Goal: Transaction & Acquisition: Download file/media

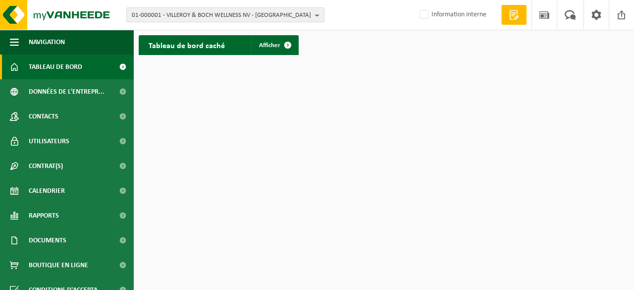
click at [164, 18] on span "01-000001 - VILLEROY & BOCH WELLNESS NV - ROESELARE" at bounding box center [221, 15] width 179 height 15
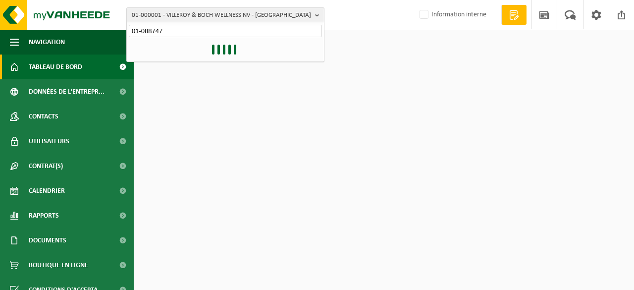
type input "01-088747"
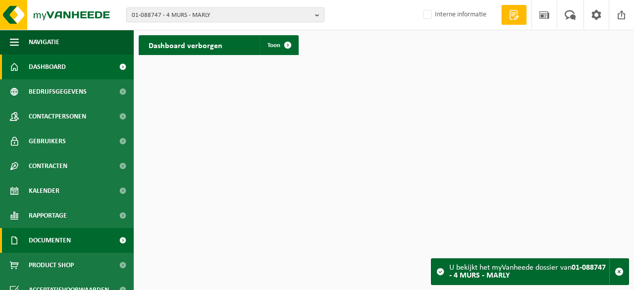
click at [57, 238] on span "Documenten" at bounding box center [50, 240] width 42 height 25
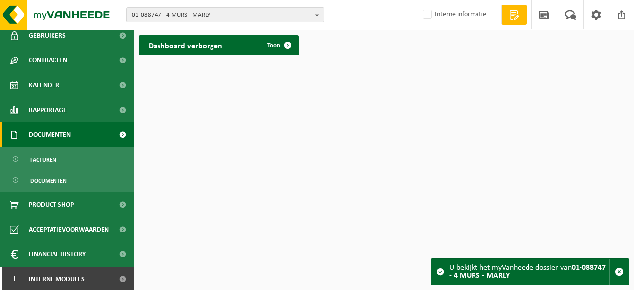
scroll to position [107, 0]
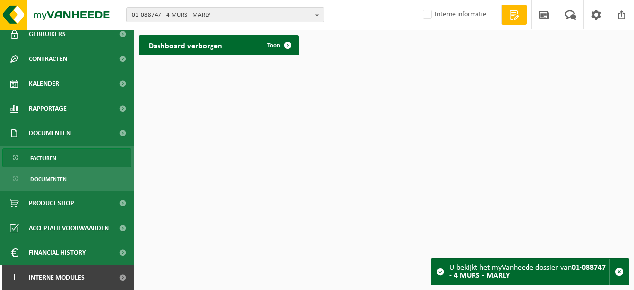
click at [64, 160] on link "Facturen" at bounding box center [66, 157] width 129 height 19
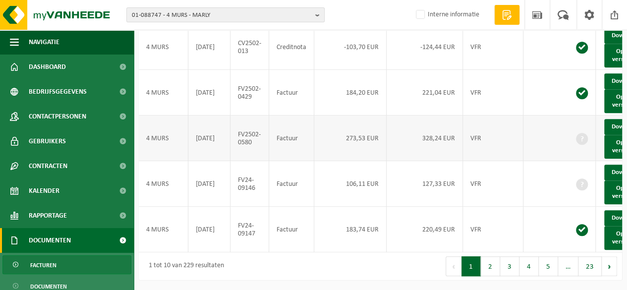
scroll to position [412, 0]
click at [608, 270] on button "Volgende" at bounding box center [609, 266] width 15 height 20
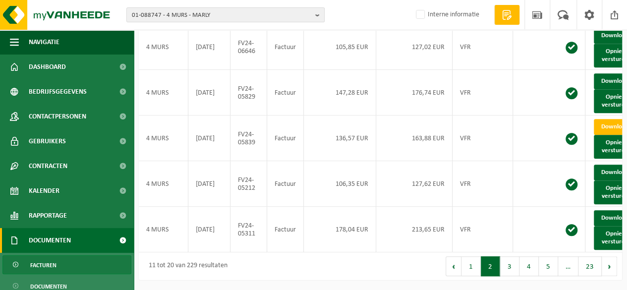
click at [478, 267] on button "1" at bounding box center [470, 266] width 19 height 20
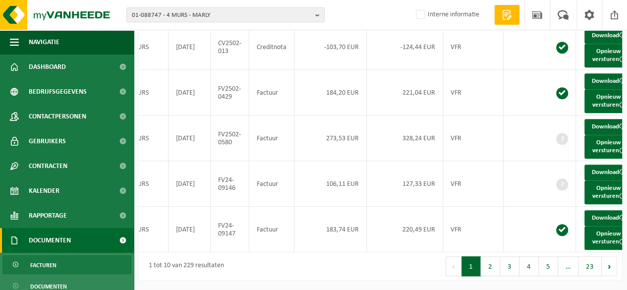
scroll to position [0, 33]
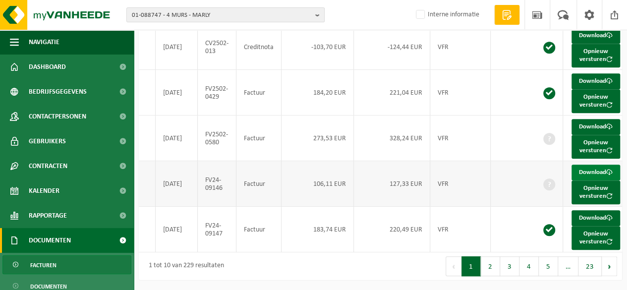
click at [595, 165] on link "Download" at bounding box center [596, 173] width 49 height 16
click at [493, 263] on button "2" at bounding box center [490, 266] width 19 height 20
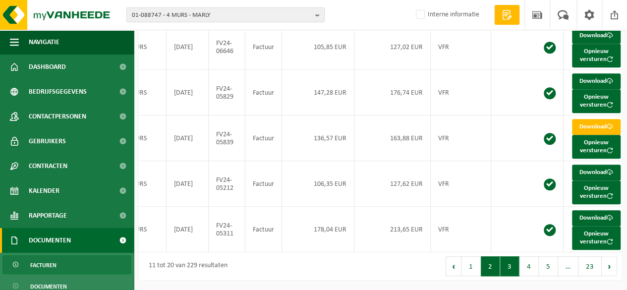
click at [513, 270] on button "3" at bounding box center [509, 266] width 19 height 20
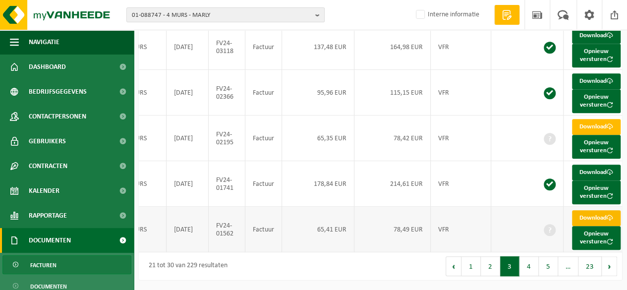
click at [594, 210] on link "Download" at bounding box center [596, 218] width 49 height 16
click at [585, 119] on link "Download" at bounding box center [596, 127] width 49 height 16
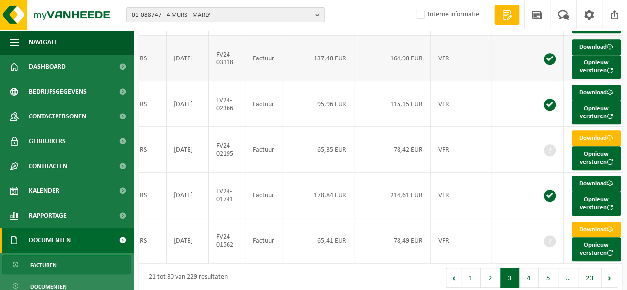
scroll to position [313, 0]
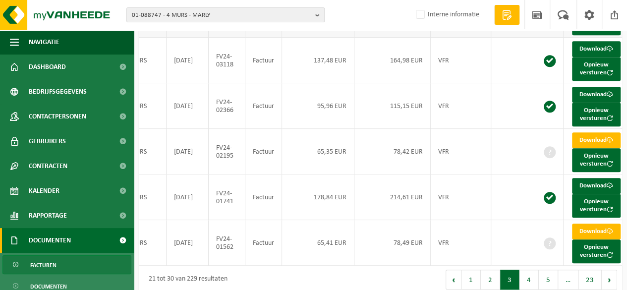
click at [592, 11] on link "Download" at bounding box center [596, 4] width 49 height 16
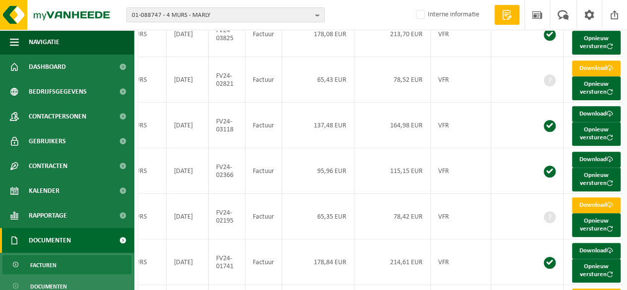
scroll to position [412, 0]
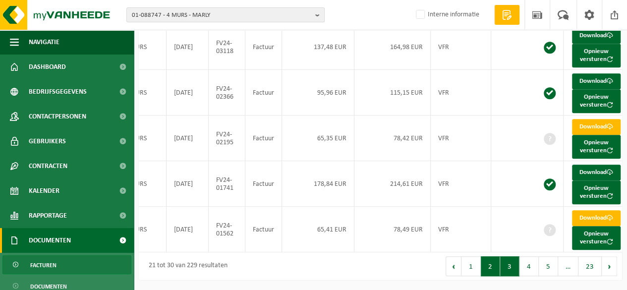
click at [491, 264] on button "2" at bounding box center [490, 266] width 19 height 20
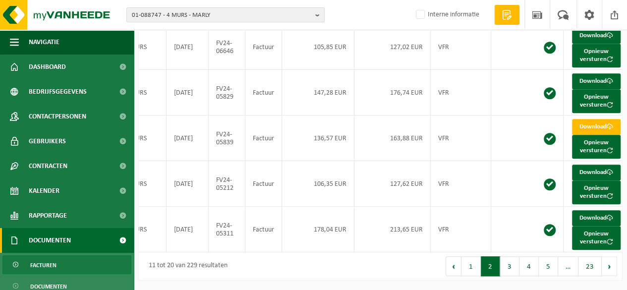
click at [490, 264] on button "2" at bounding box center [490, 266] width 19 height 20
click at [480, 267] on button "1" at bounding box center [470, 266] width 19 height 20
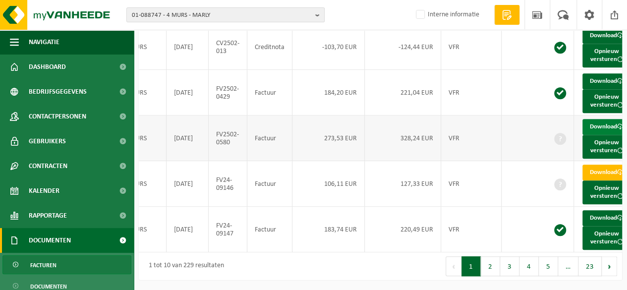
click at [604, 119] on link "Download" at bounding box center [606, 127] width 49 height 16
